Goal: Task Accomplishment & Management: Complete application form

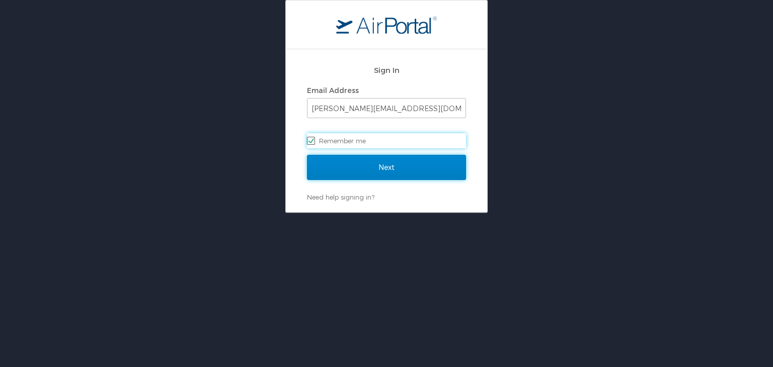
click at [366, 176] on input "Next" at bounding box center [386, 167] width 159 height 25
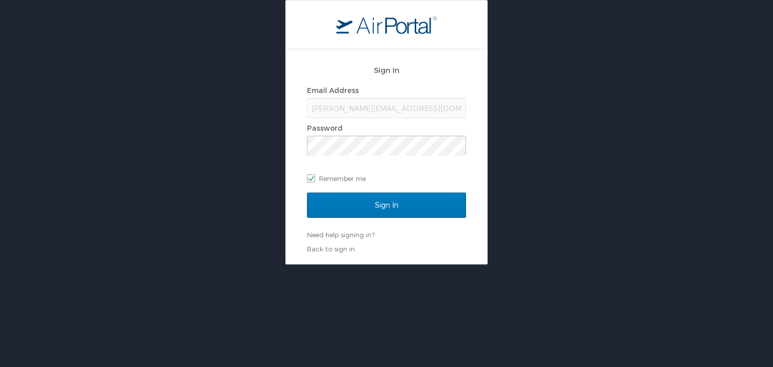
click at [377, 218] on div "Sign In" at bounding box center [386, 212] width 159 height 38
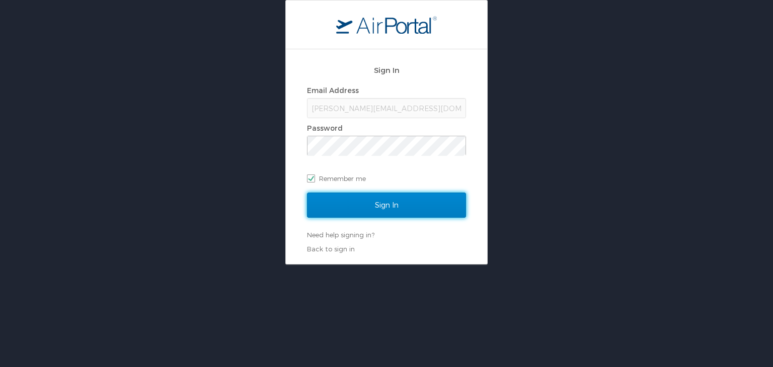
click at [385, 216] on input "Sign In" at bounding box center [386, 205] width 159 height 25
